Goal: Transaction & Acquisition: Purchase product/service

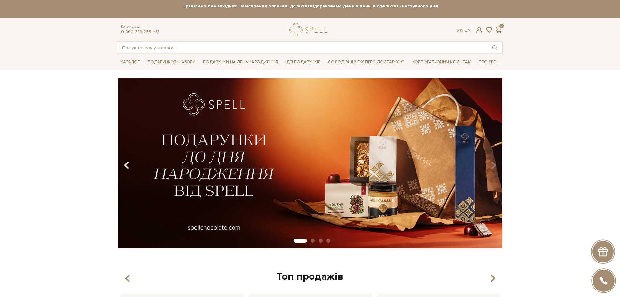
click at [128, 164] on icon "Carousel Navigation" at bounding box center [127, 165] width 6 height 11
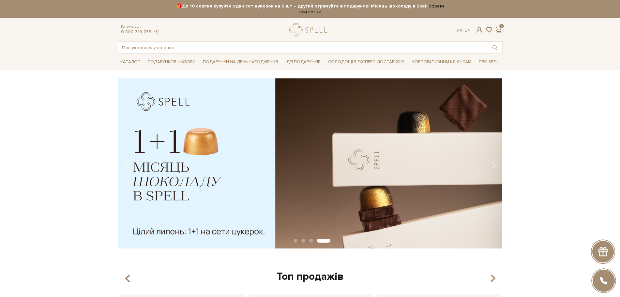
click at [151, 166] on img at bounding box center [309, 163] width 385 height 171
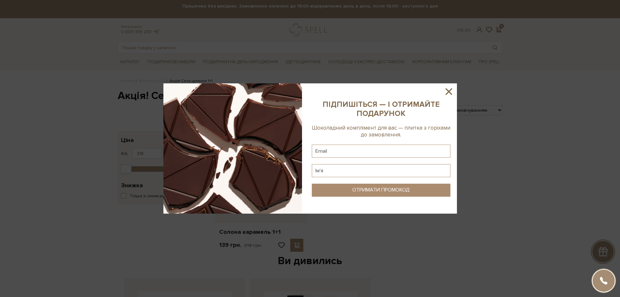
click at [450, 90] on icon at bounding box center [448, 91] width 7 height 7
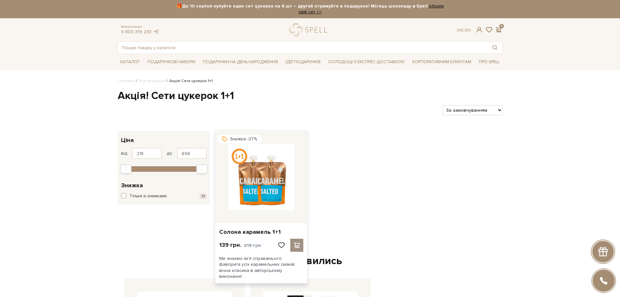
click at [296, 243] on span at bounding box center [297, 246] width 8 height 6
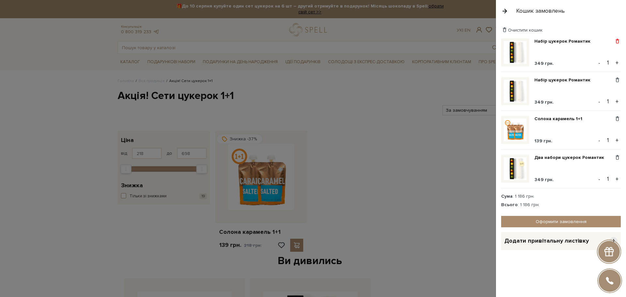
click at [615, 42] on span at bounding box center [617, 41] width 7 height 6
click at [607, 49] on link "Видалити" at bounding box center [595, 52] width 52 height 8
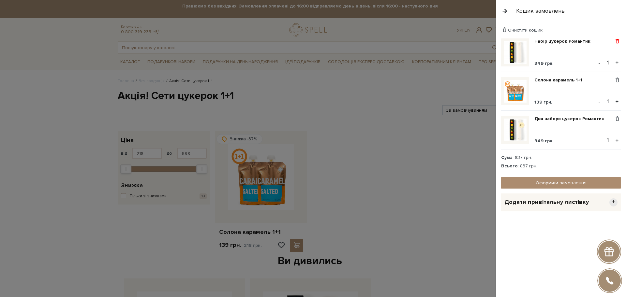
click at [616, 42] on span at bounding box center [617, 41] width 7 height 6
click at [610, 47] on ul "Видалити Додати в обрані" at bounding box center [595, 56] width 52 height 23
drag, startPoint x: 616, startPoint y: 45, endPoint x: 620, endPoint y: 42, distance: 4.6
click at [617, 45] on div "Видалити Додати в обрані" at bounding box center [617, 52] width 7 height 28
click at [620, 42] on span at bounding box center [617, 41] width 7 height 6
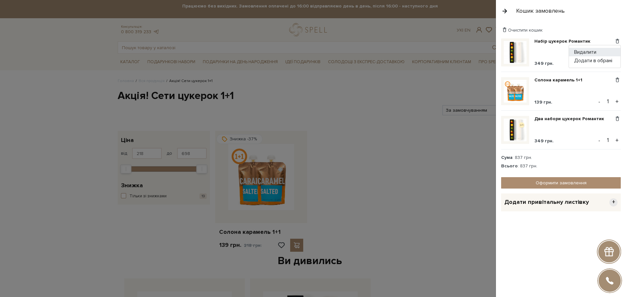
click at [609, 48] on link "Видалити" at bounding box center [595, 52] width 52 height 8
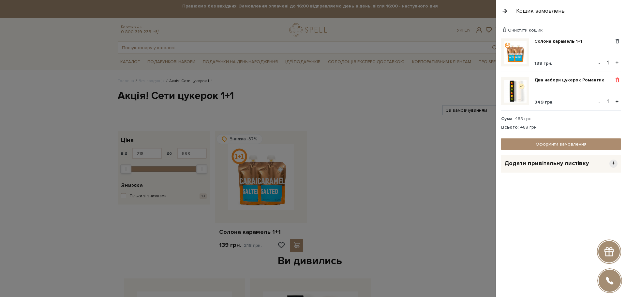
click at [617, 79] on span at bounding box center [617, 80] width 7 height 6
click at [593, 90] on link "Видалити" at bounding box center [595, 91] width 52 height 8
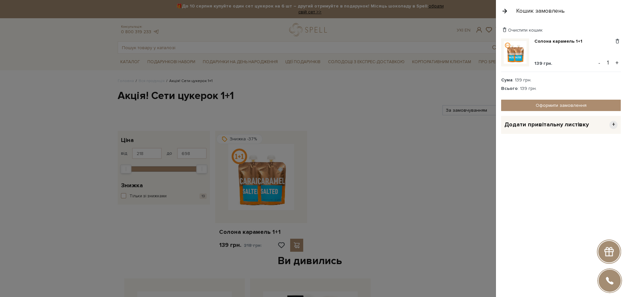
click at [382, 159] on div at bounding box center [313, 148] width 626 height 297
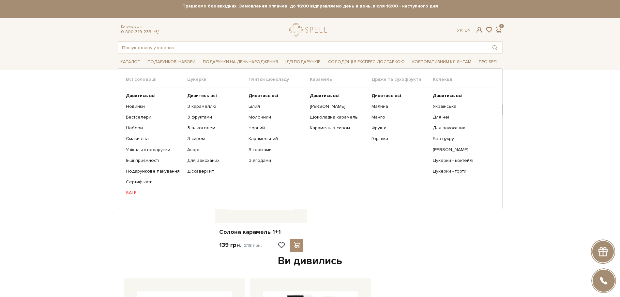
drag, startPoint x: 128, startPoint y: 187, endPoint x: 130, endPoint y: 191, distance: 3.9
click at [129, 190] on ul "Дивитись всі Новинки Бестселери Набори Смаки літа Інші приємності" at bounding box center [156, 144] width 61 height 113
click at [130, 191] on link "SALE" at bounding box center [154, 193] width 56 height 6
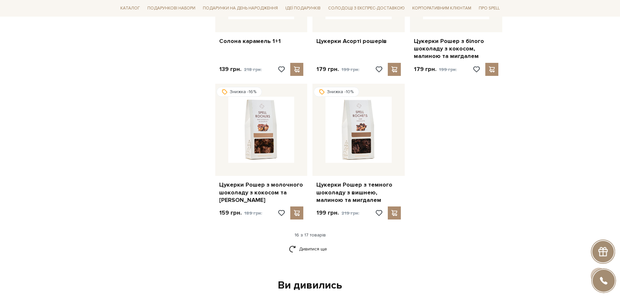
scroll to position [774, 0]
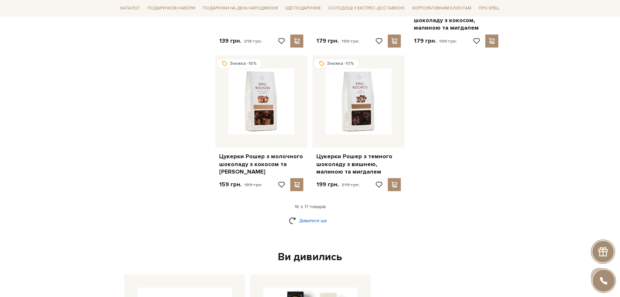
click at [306, 216] on link "Дивитися ще" at bounding box center [310, 220] width 42 height 11
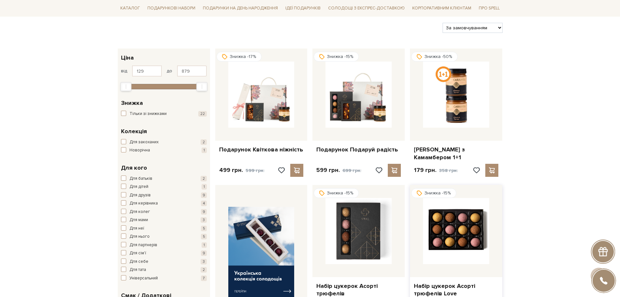
scroll to position [82, 0]
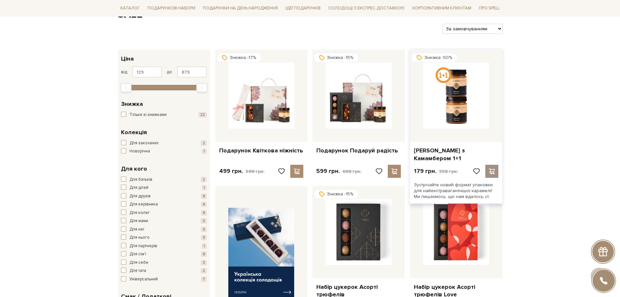
click at [488, 169] on span at bounding box center [492, 172] width 8 height 6
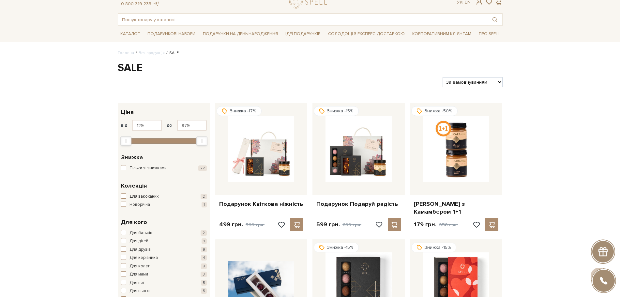
scroll to position [0, 0]
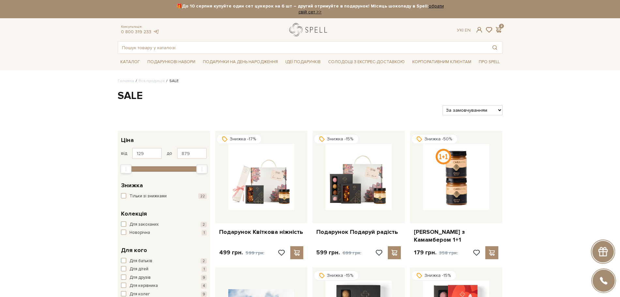
click at [309, 26] on link "logo" at bounding box center [309, 29] width 41 height 13
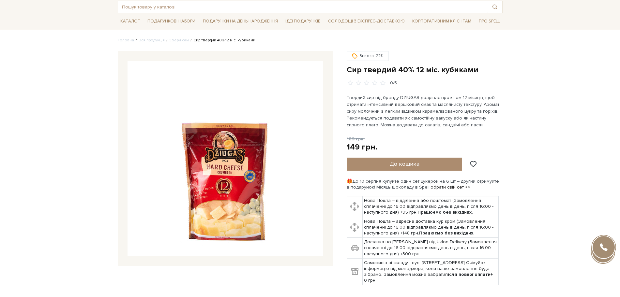
scroll to position [163, 0]
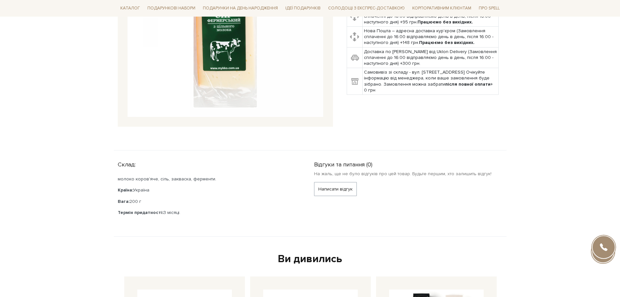
scroll to position [82, 0]
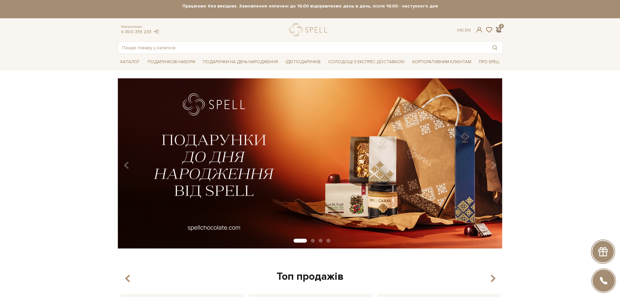
click at [499, 27] on span at bounding box center [499, 29] width 8 height 7
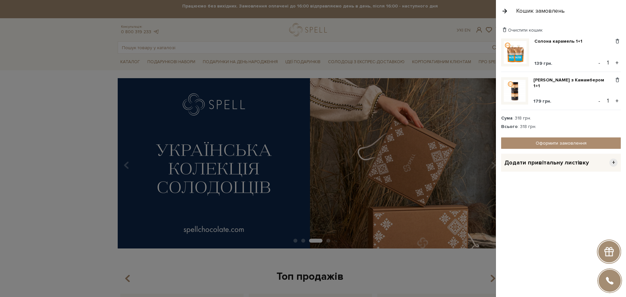
click at [12, 182] on div at bounding box center [313, 148] width 626 height 297
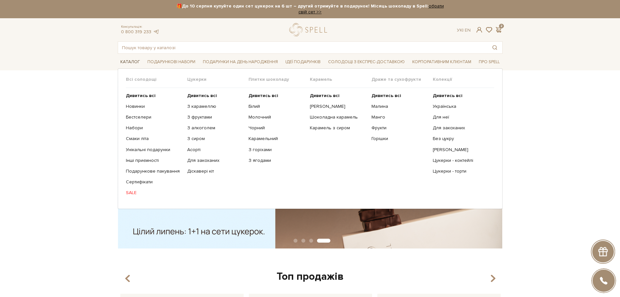
click at [131, 59] on span "Каталог" at bounding box center [130, 62] width 25 height 10
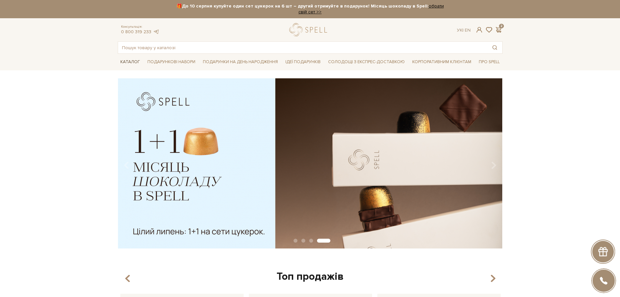
click at [124, 63] on span "Каталог" at bounding box center [130, 62] width 25 height 10
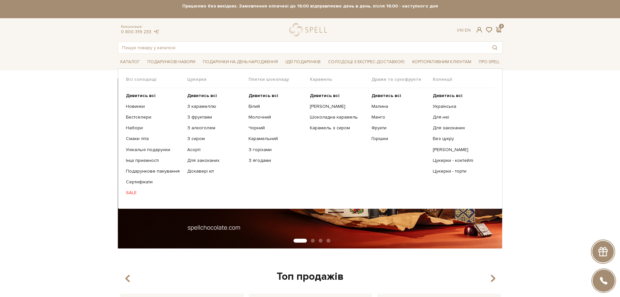
click at [128, 192] on link "SALE" at bounding box center [154, 193] width 56 height 6
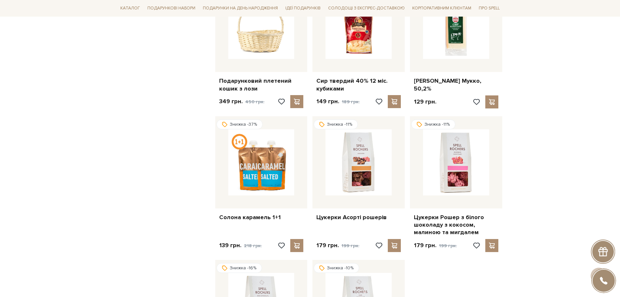
scroll to position [571, 0]
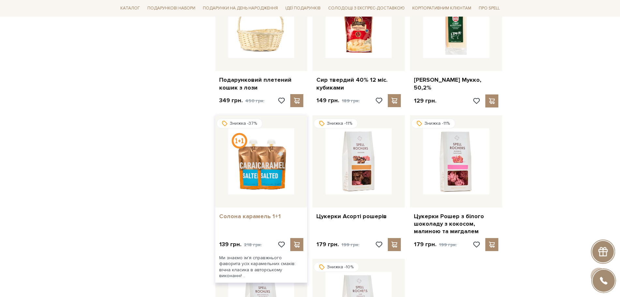
click at [252, 213] on link "Солона карамель 1+1" at bounding box center [261, 216] width 84 height 7
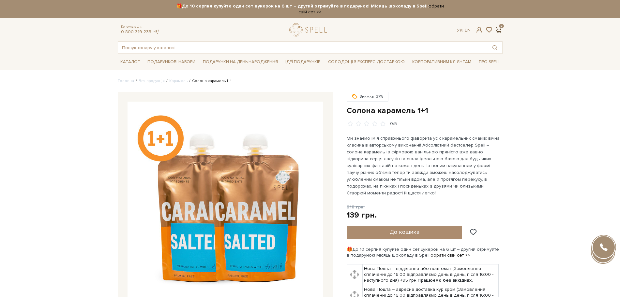
click at [498, 27] on span at bounding box center [499, 29] width 8 height 7
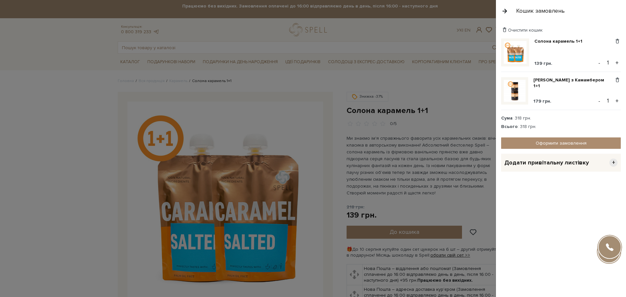
click at [618, 64] on button "+" at bounding box center [616, 63] width 7 height 10
click at [48, 195] on div at bounding box center [313, 148] width 626 height 297
